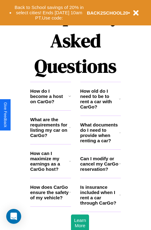
scroll to position [753, 0]
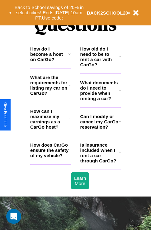
click at [70, 88] on icon at bounding box center [70, 85] width 2 height 5
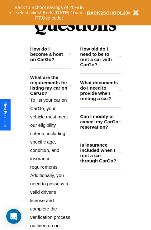
click at [100, 130] on h3 "Can I modify or cancel my CarGo reservation?" at bounding box center [99, 122] width 39 height 16
click at [119, 124] on icon at bounding box center [120, 121] width 2 height 5
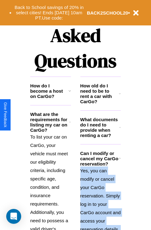
scroll to position [96, 0]
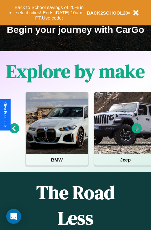
click at [136, 133] on icon at bounding box center [136, 129] width 10 height 10
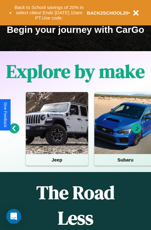
click at [136, 133] on icon at bounding box center [136, 129] width 10 height 10
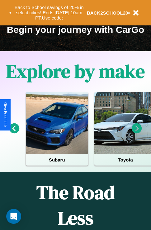
click at [136, 133] on icon at bounding box center [136, 129] width 10 height 10
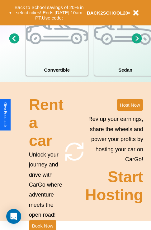
scroll to position [484, 0]
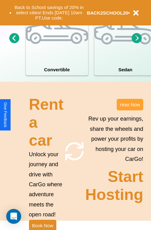
click at [130, 111] on button "Host Now" at bounding box center [129, 104] width 26 height 11
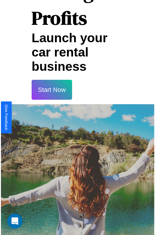
scroll to position [11, 0]
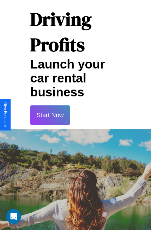
click at [50, 115] on button "Start Now" at bounding box center [50, 116] width 40 height 20
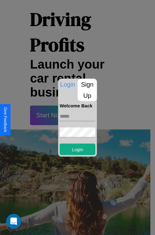
click at [78, 116] on input "text" at bounding box center [78, 116] width 36 height 10
type input "**********"
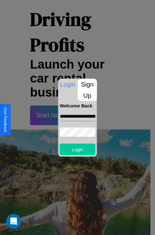
click at [78, 149] on button "Login" at bounding box center [78, 149] width 36 height 11
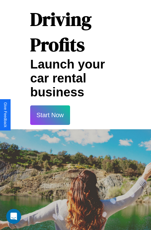
scroll to position [11, 0]
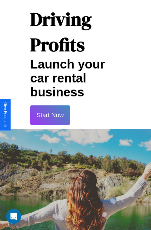
click at [50, 115] on button "Start Now" at bounding box center [50, 116] width 40 height 20
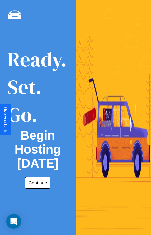
click at [36, 183] on button "Continue" at bounding box center [37, 183] width 25 height 12
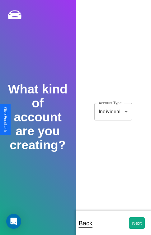
click at [113, 112] on body "**********" at bounding box center [75, 122] width 151 height 244
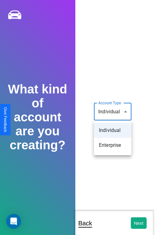
click at [113, 130] on li "Individual" at bounding box center [113, 130] width 38 height 15
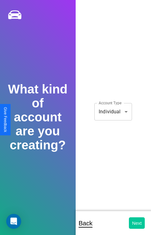
click at [136, 223] on button "Next" at bounding box center [137, 222] width 16 height 11
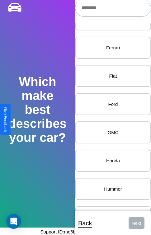
scroll to position [317, 0]
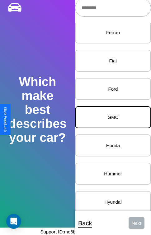
click at [108, 117] on p "GMC" at bounding box center [113, 117] width 62 height 8
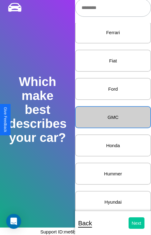
click at [131, 223] on button "Next" at bounding box center [136, 222] width 16 height 11
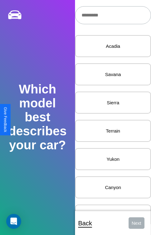
click at [110, 15] on input "text" at bounding box center [113, 15] width 76 height 18
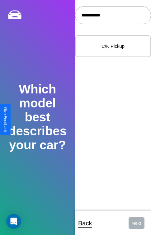
type input "**********"
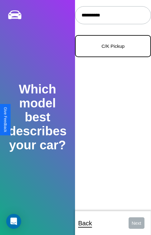
click at [108, 46] on p "C/K Pickup" at bounding box center [113, 46] width 62 height 8
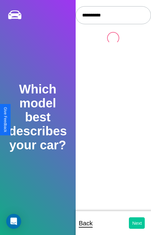
click at [131, 223] on button "Next" at bounding box center [137, 222] width 16 height 11
